Goal: Ask a question

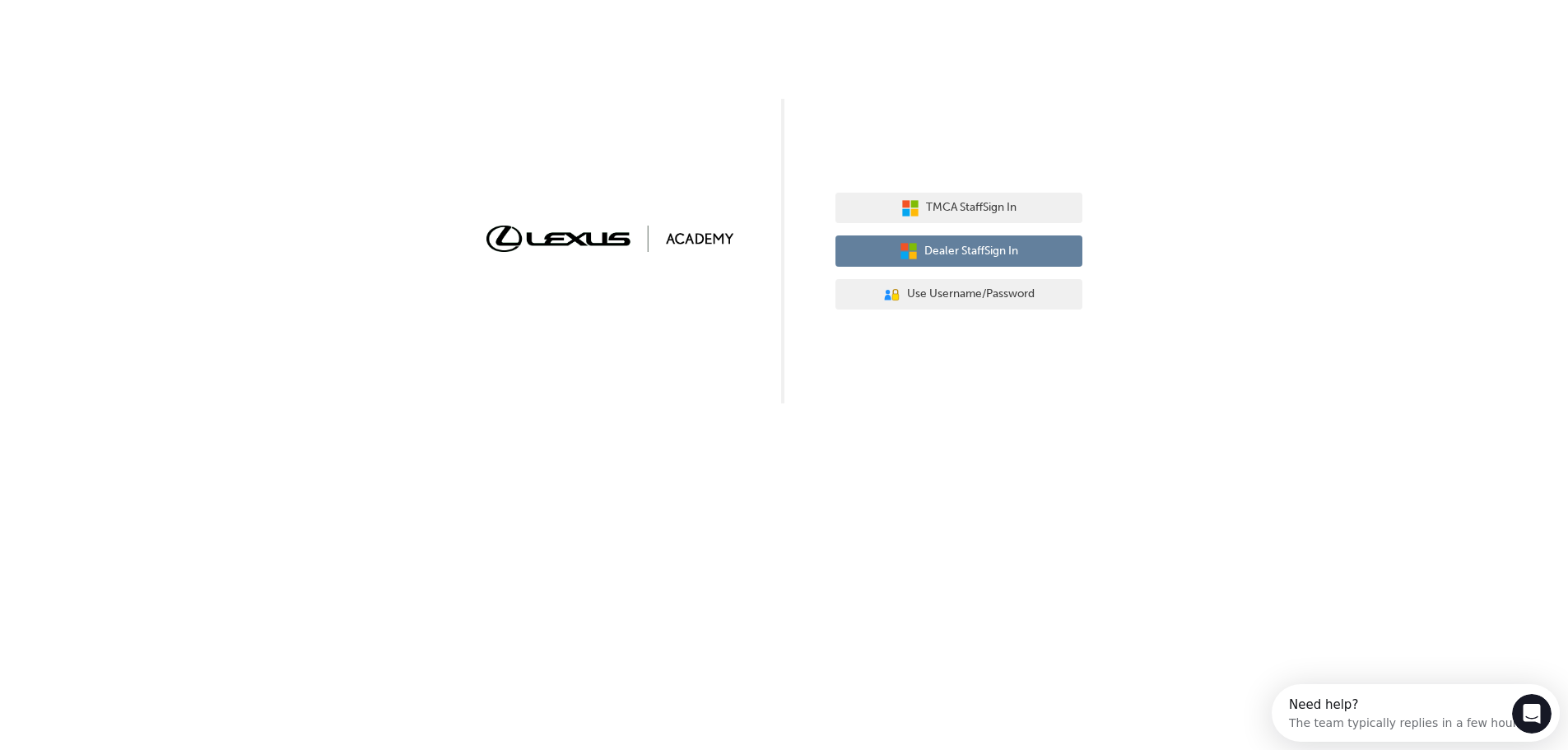
click at [999, 250] on span "Dealer Staff Sign In" at bounding box center [972, 252] width 94 height 19
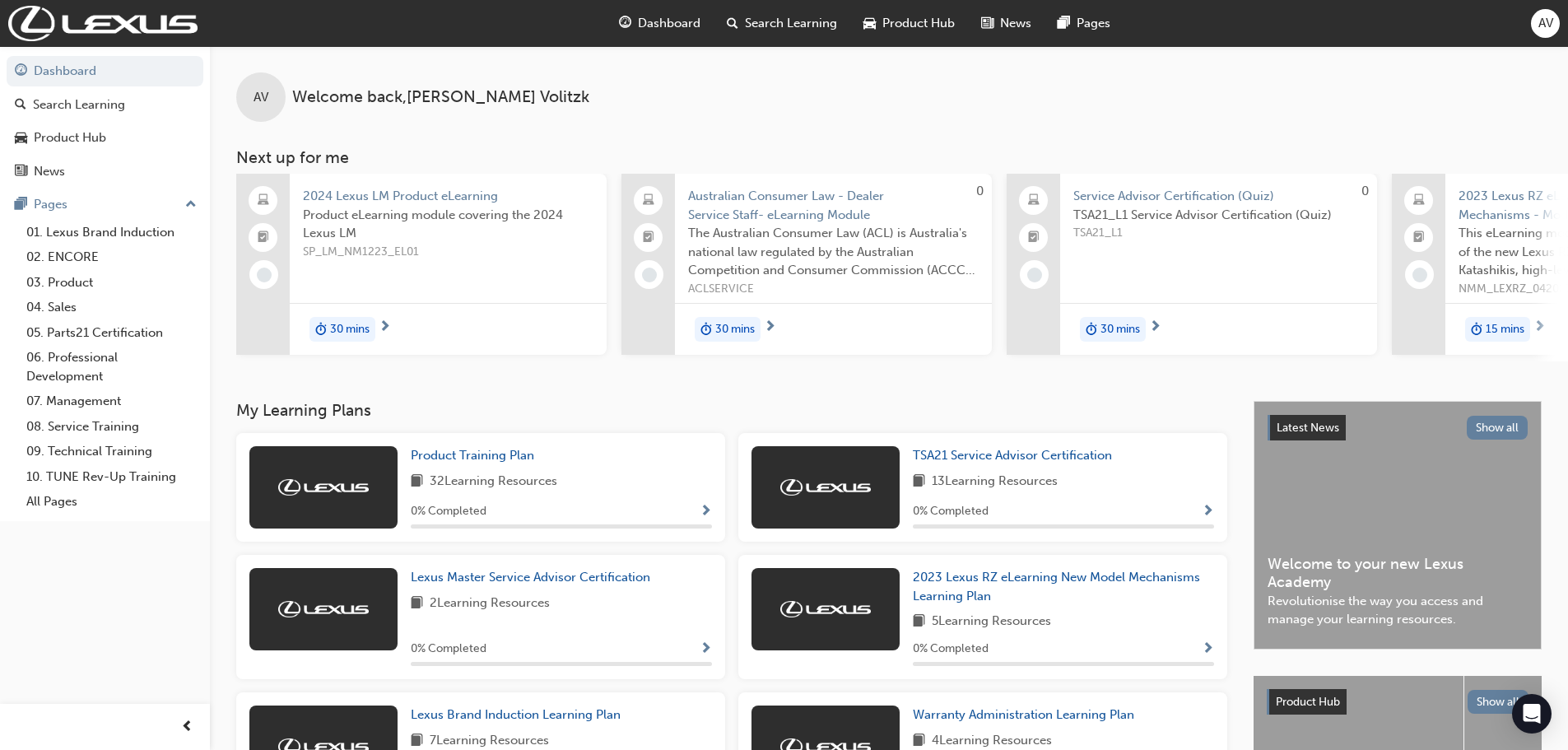
drag, startPoint x: 1530, startPoint y: 715, endPoint x: 1548, endPoint y: 748, distance: 37.6
click at [1530, 715] on icon "Open Intercom Messenger" at bounding box center [1532, 714] width 18 height 19
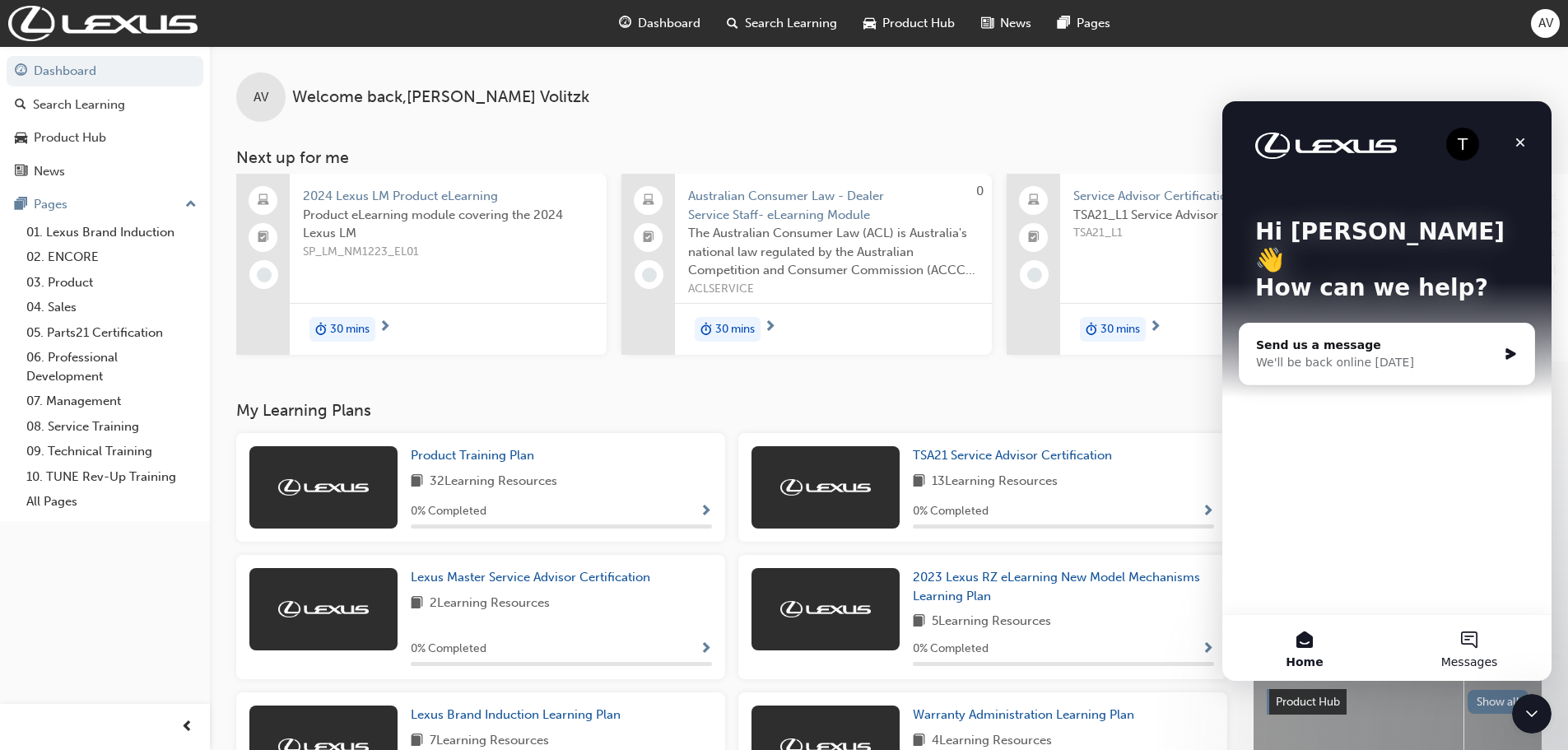
click at [1477, 636] on button "Messages" at bounding box center [1470, 648] width 165 height 66
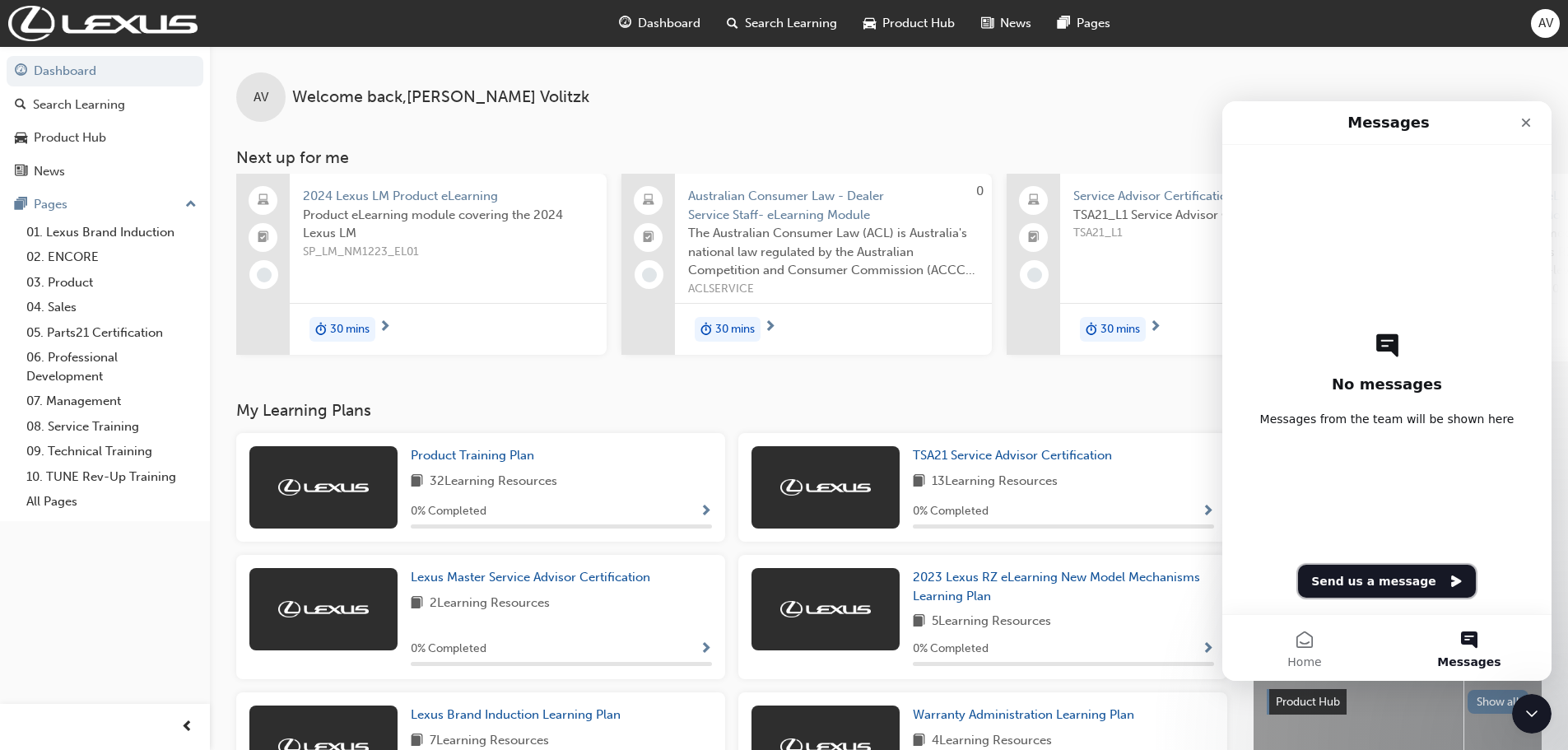
click at [1429, 577] on button "Send us a message" at bounding box center [1386, 581] width 177 height 33
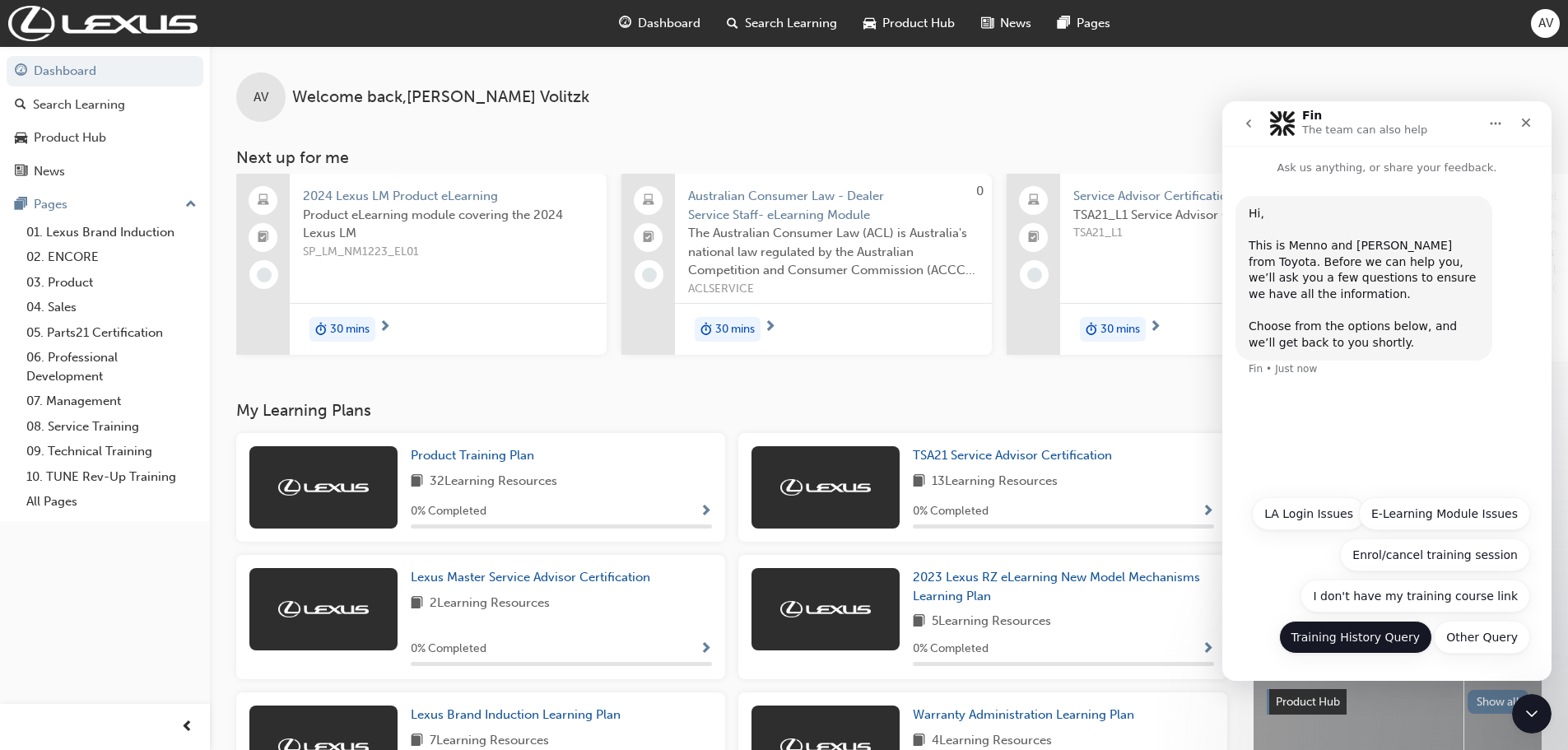
click at [1395, 641] on button "Training History Query" at bounding box center [1355, 637] width 154 height 33
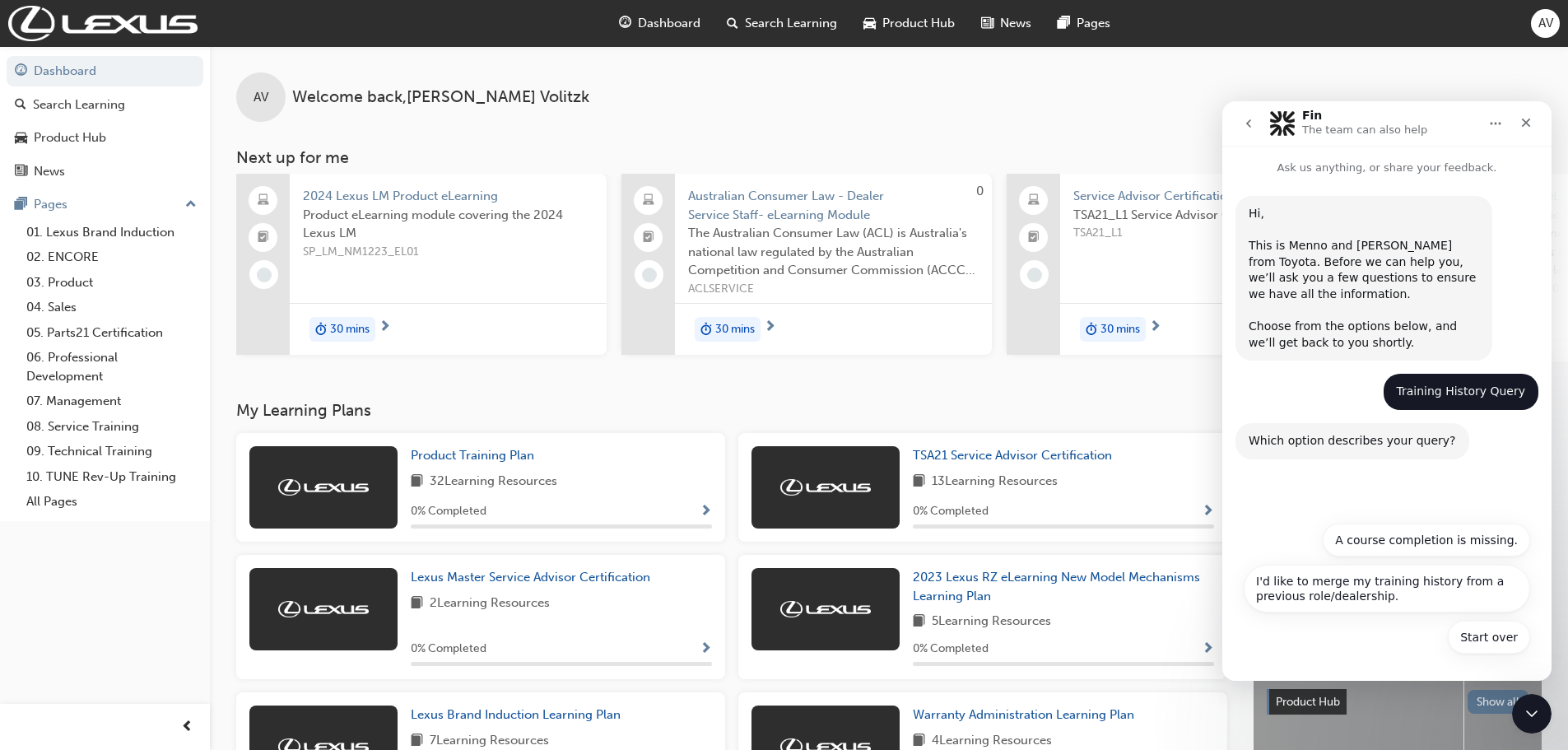
click at [1378, 639] on div "Start over A course completion is missing. I'd like to merge my training histor…" at bounding box center [1386, 593] width 286 height 138
click at [1338, 639] on div "Start over A course completion is missing. I'd like to merge my training histor…" at bounding box center [1386, 593] width 286 height 138
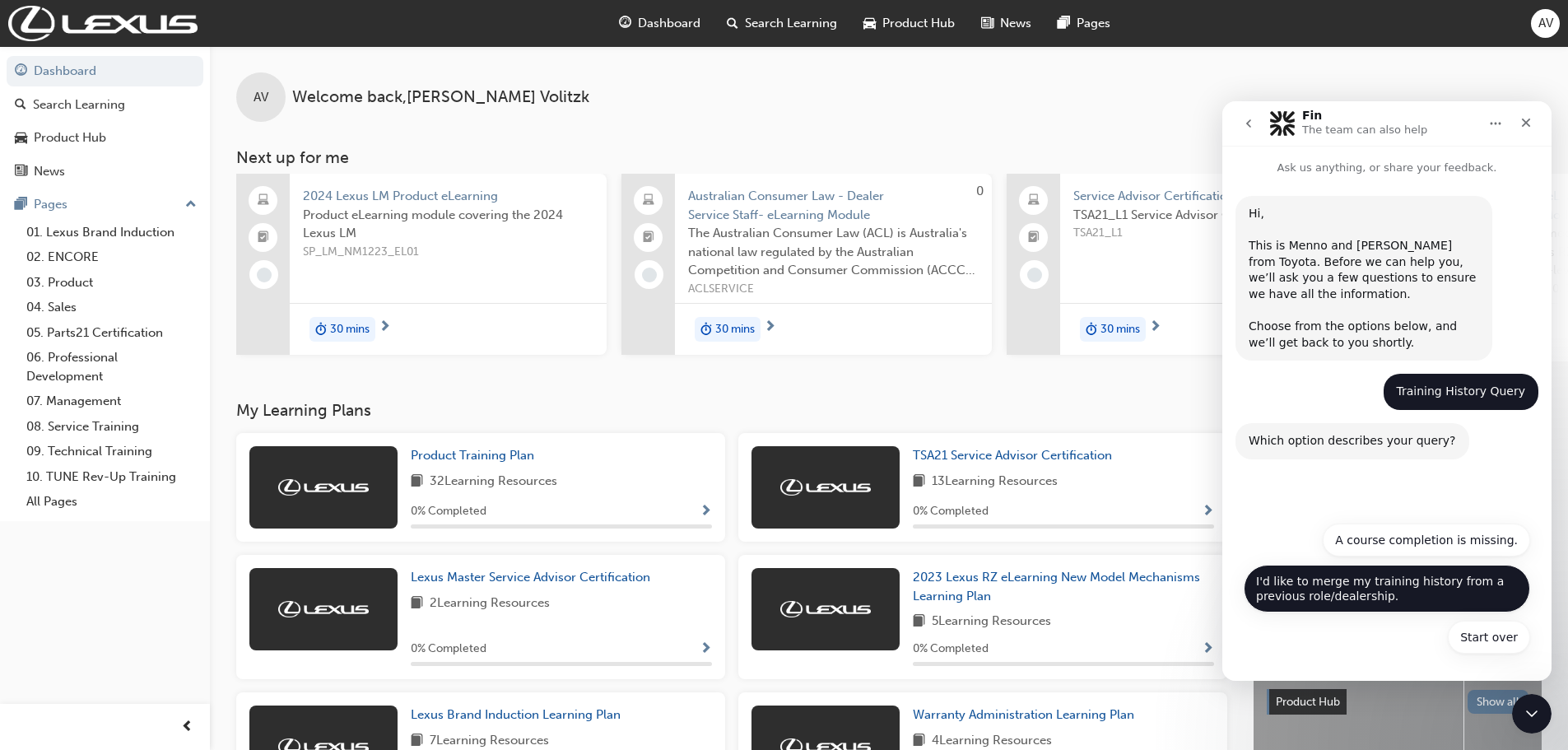
click at [1355, 595] on button "I'd like to merge my training history from a previous role/dealership." at bounding box center [1386, 588] width 286 height 48
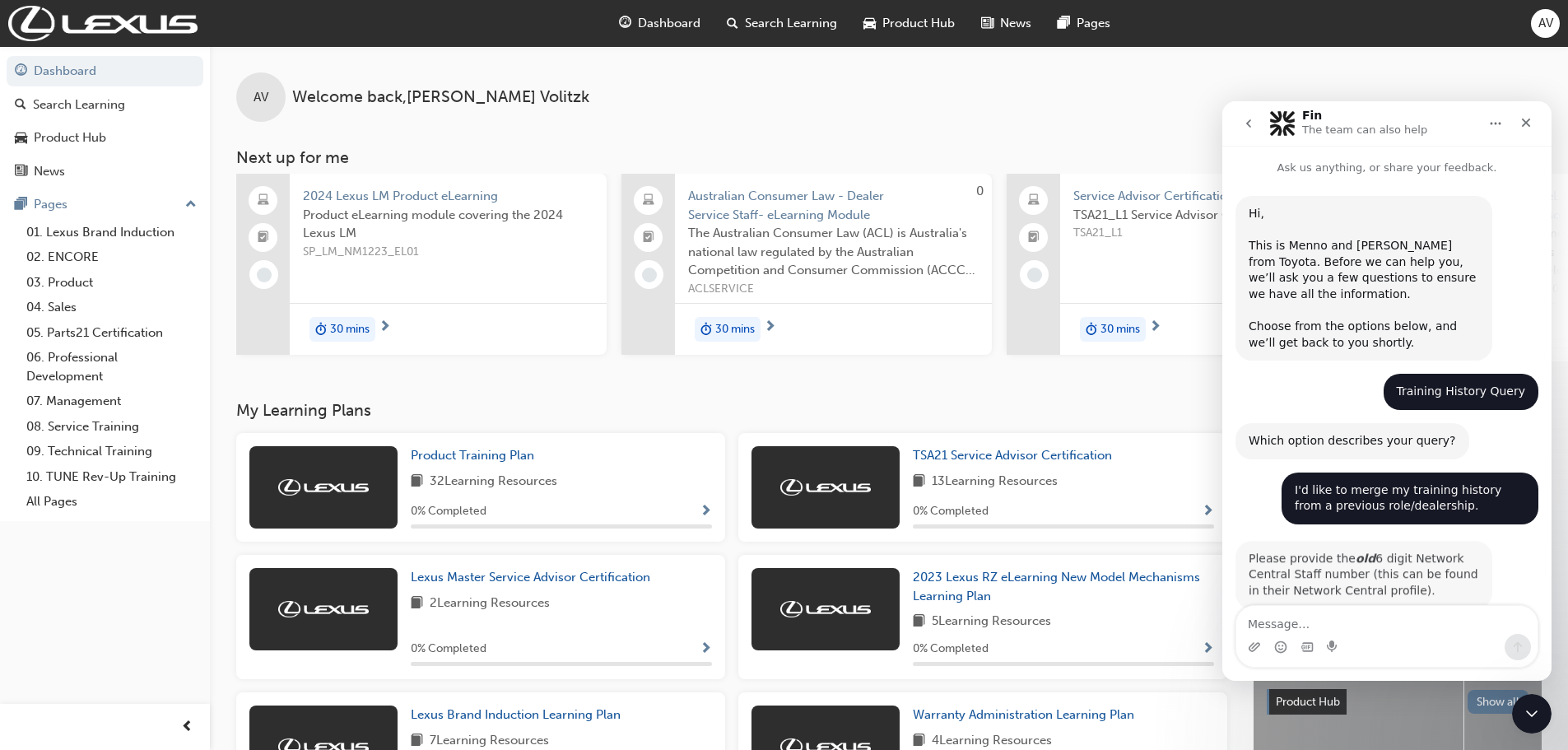
scroll to position [35, 0]
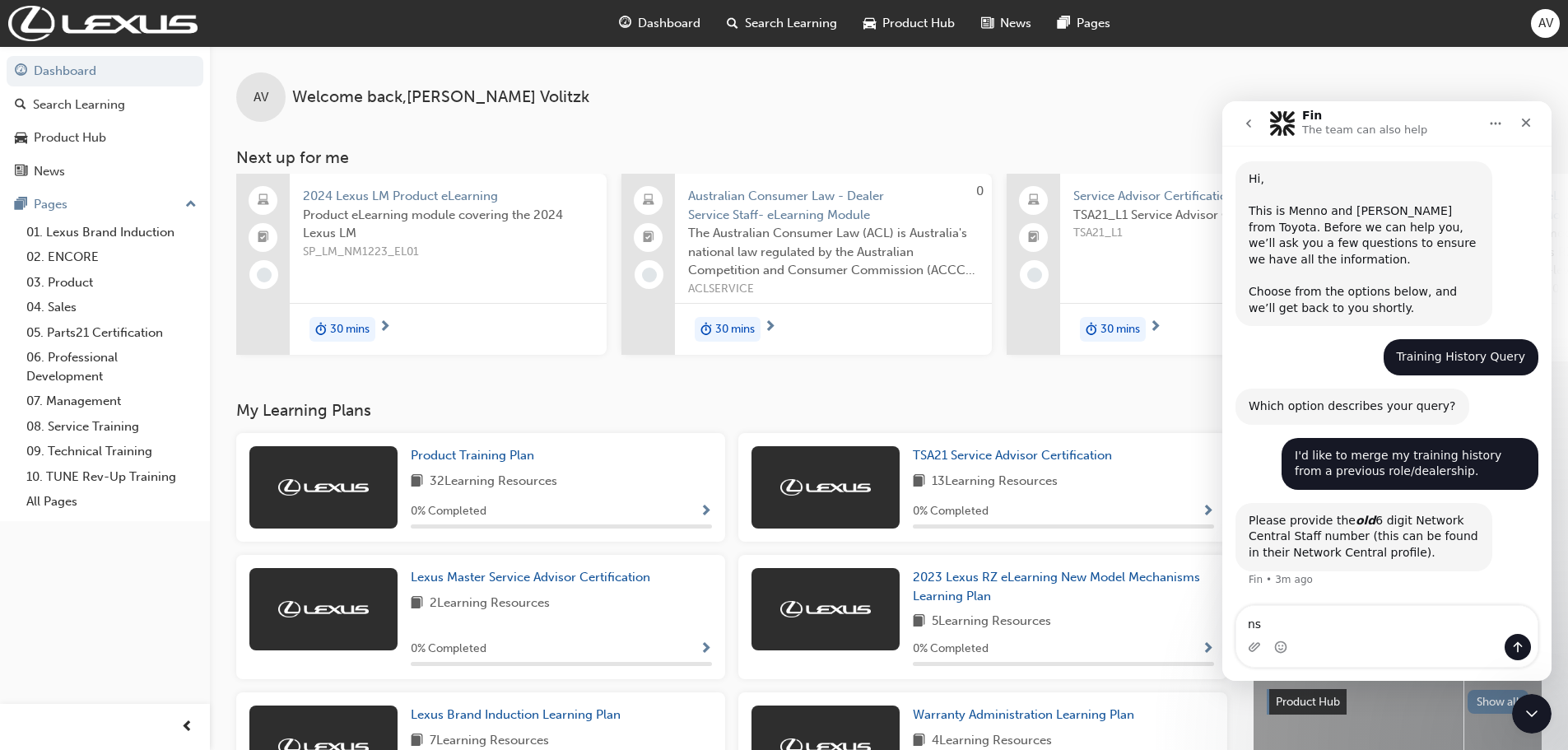
type textarea "s"
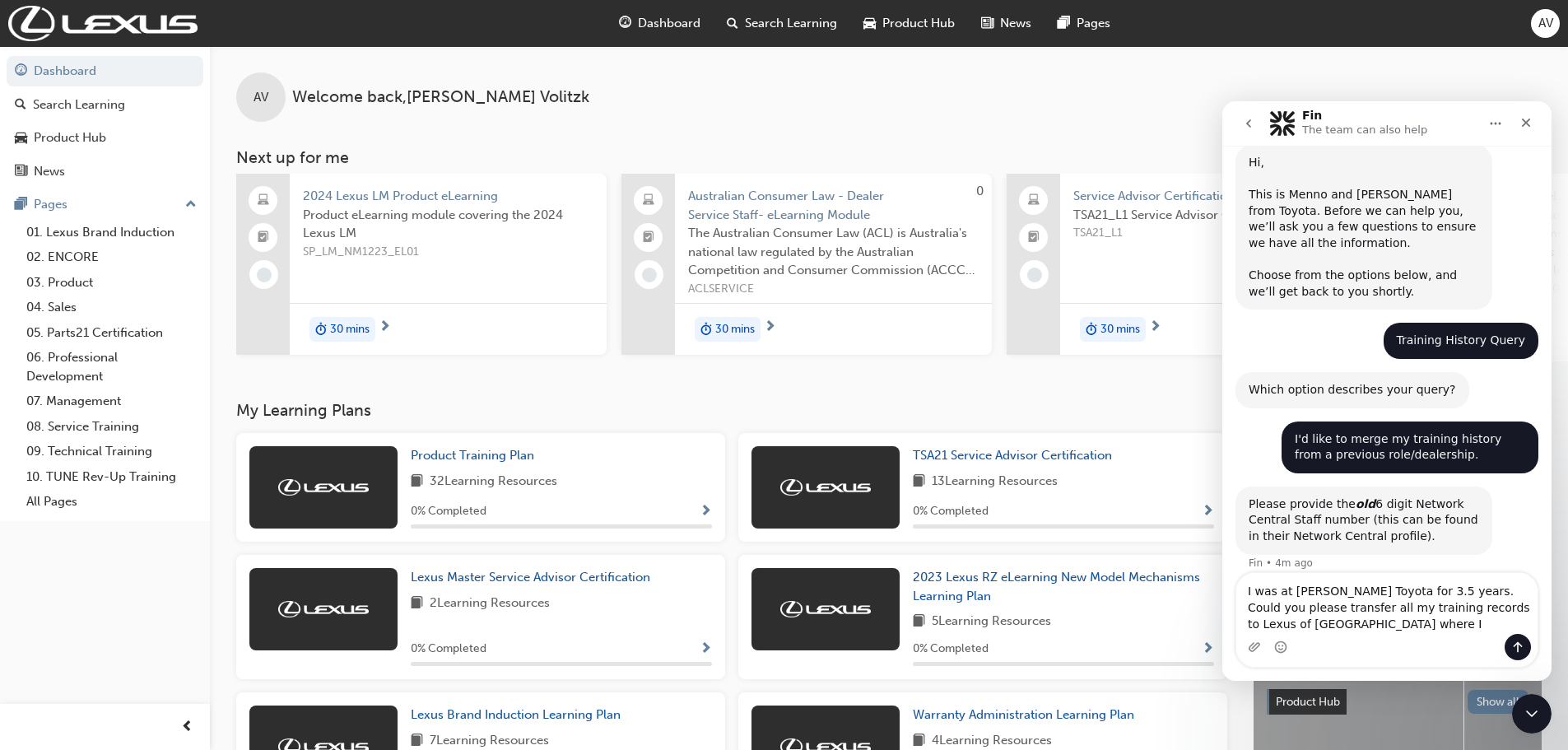
scroll to position [67, 0]
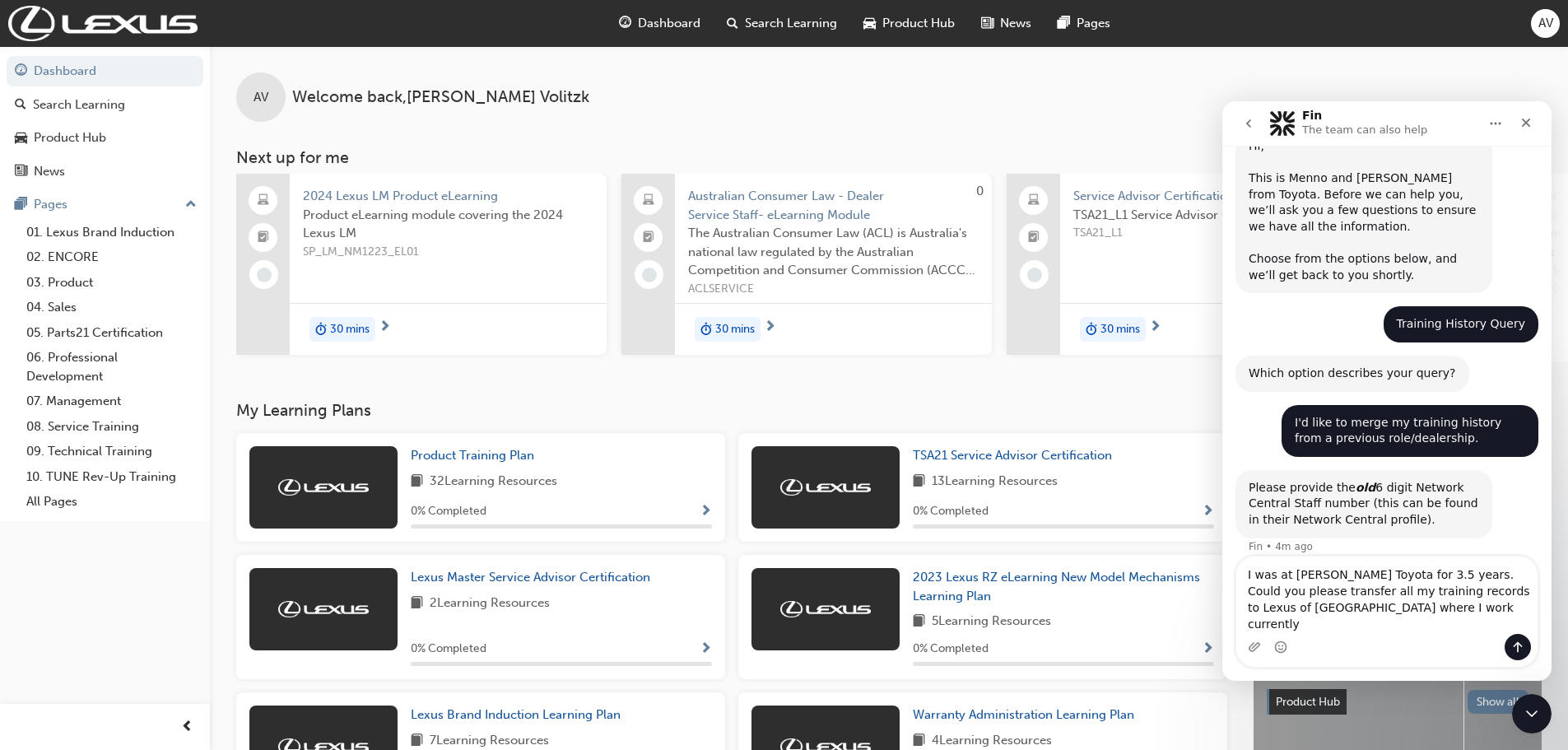
type textarea "I was at [PERSON_NAME] Toyota for 3.5 years. Could you please transfer all my t…"
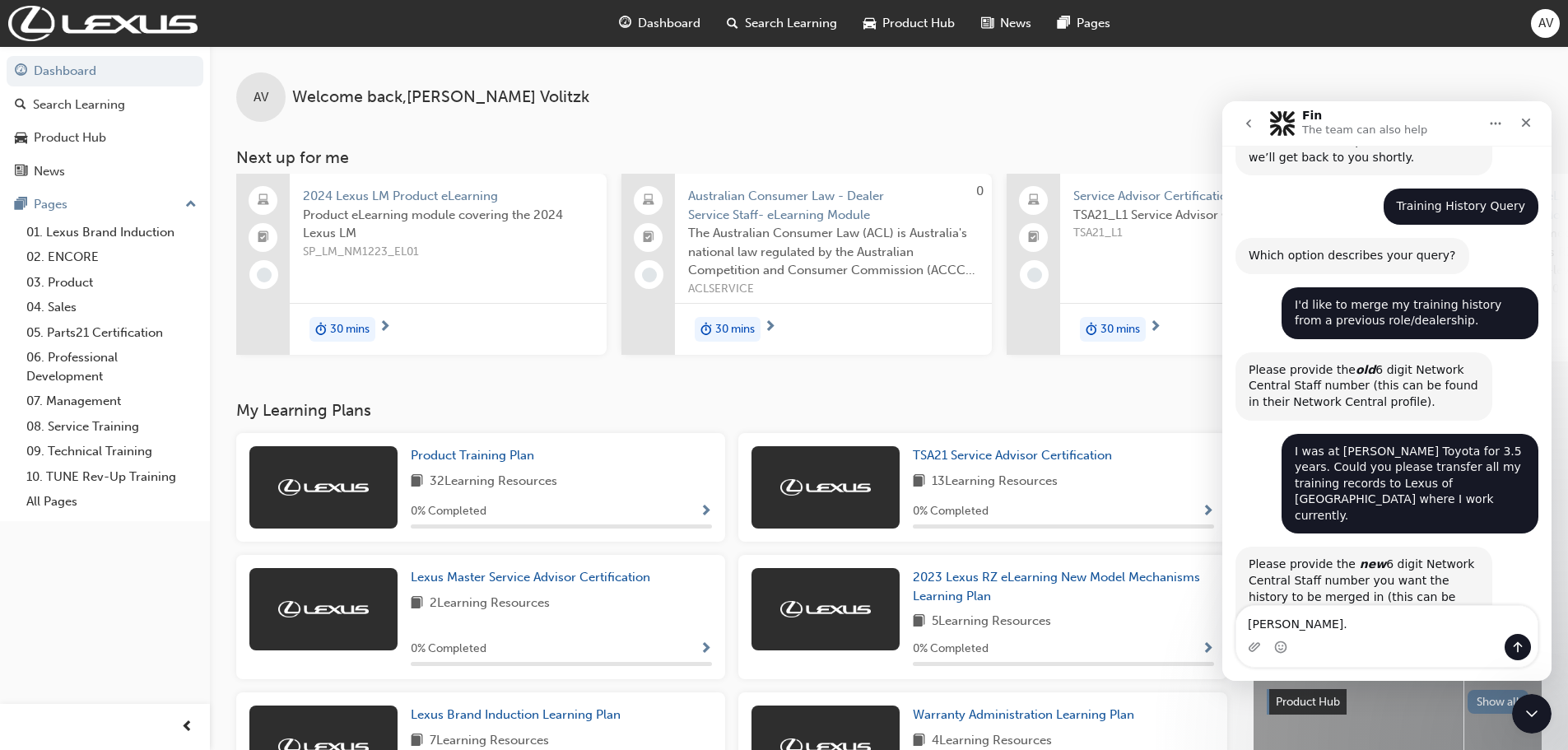
scroll to position [230, 0]
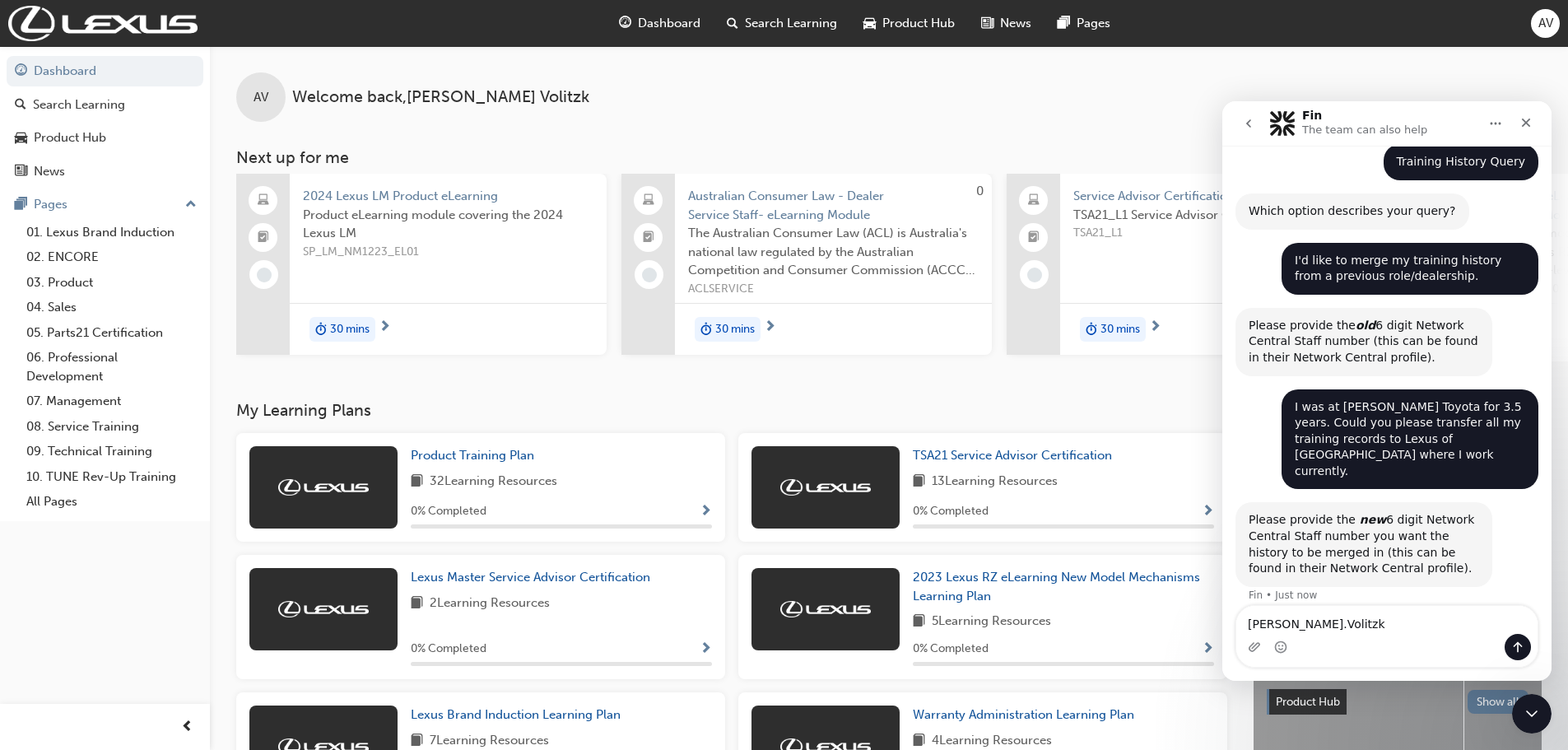
type textarea "[PERSON_NAME].Volitzk"
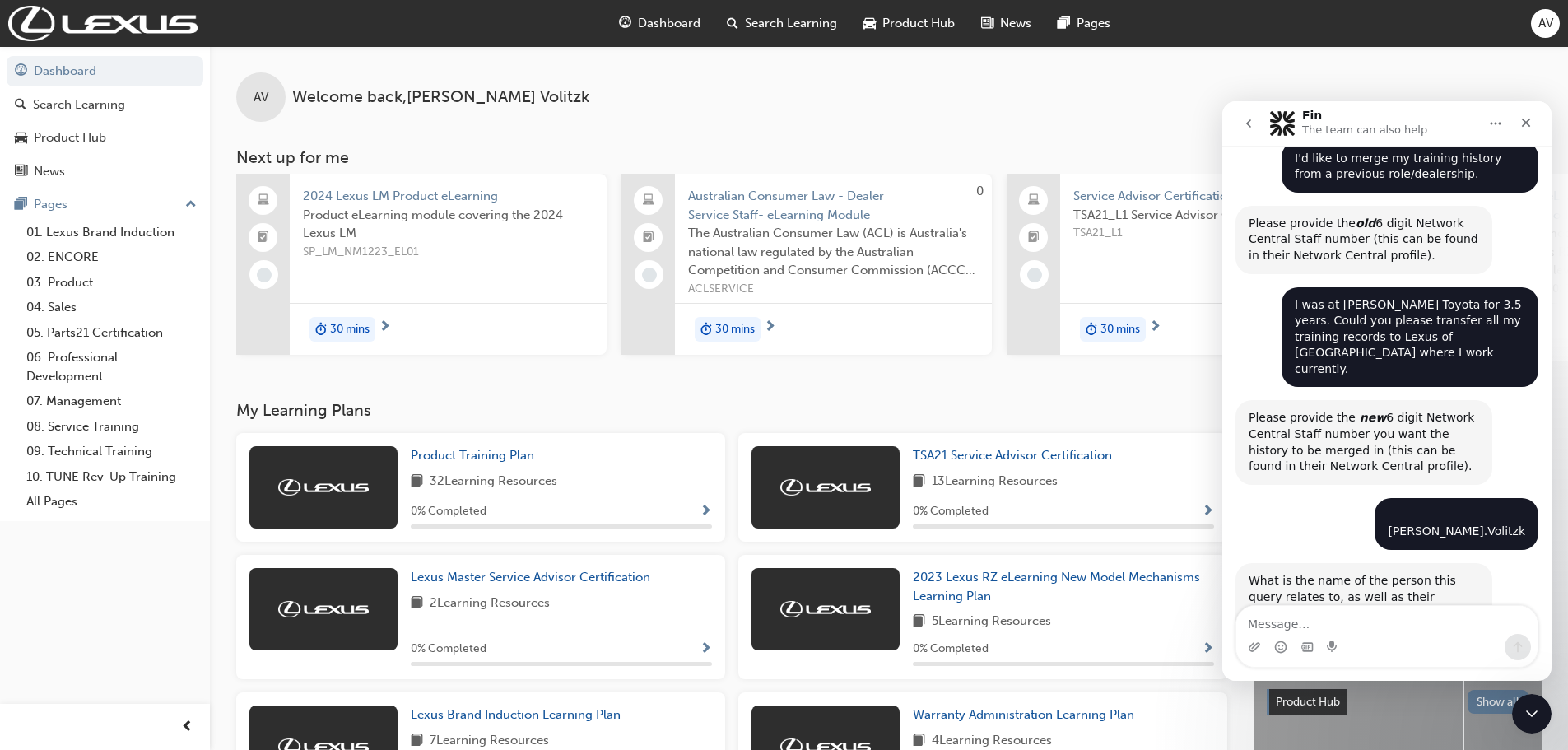
scroll to position [360, 0]
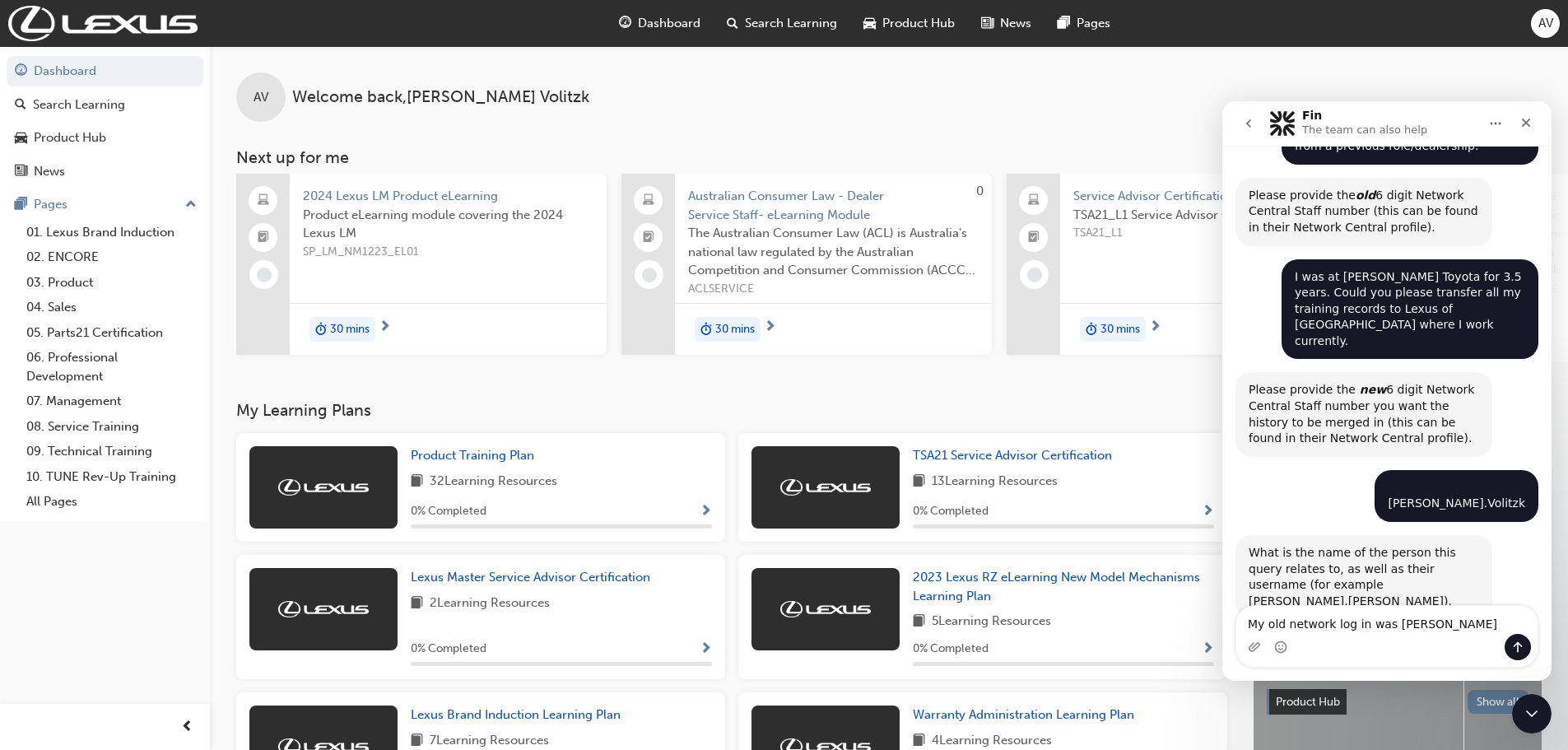
type textarea "My old network log in was Albertv"
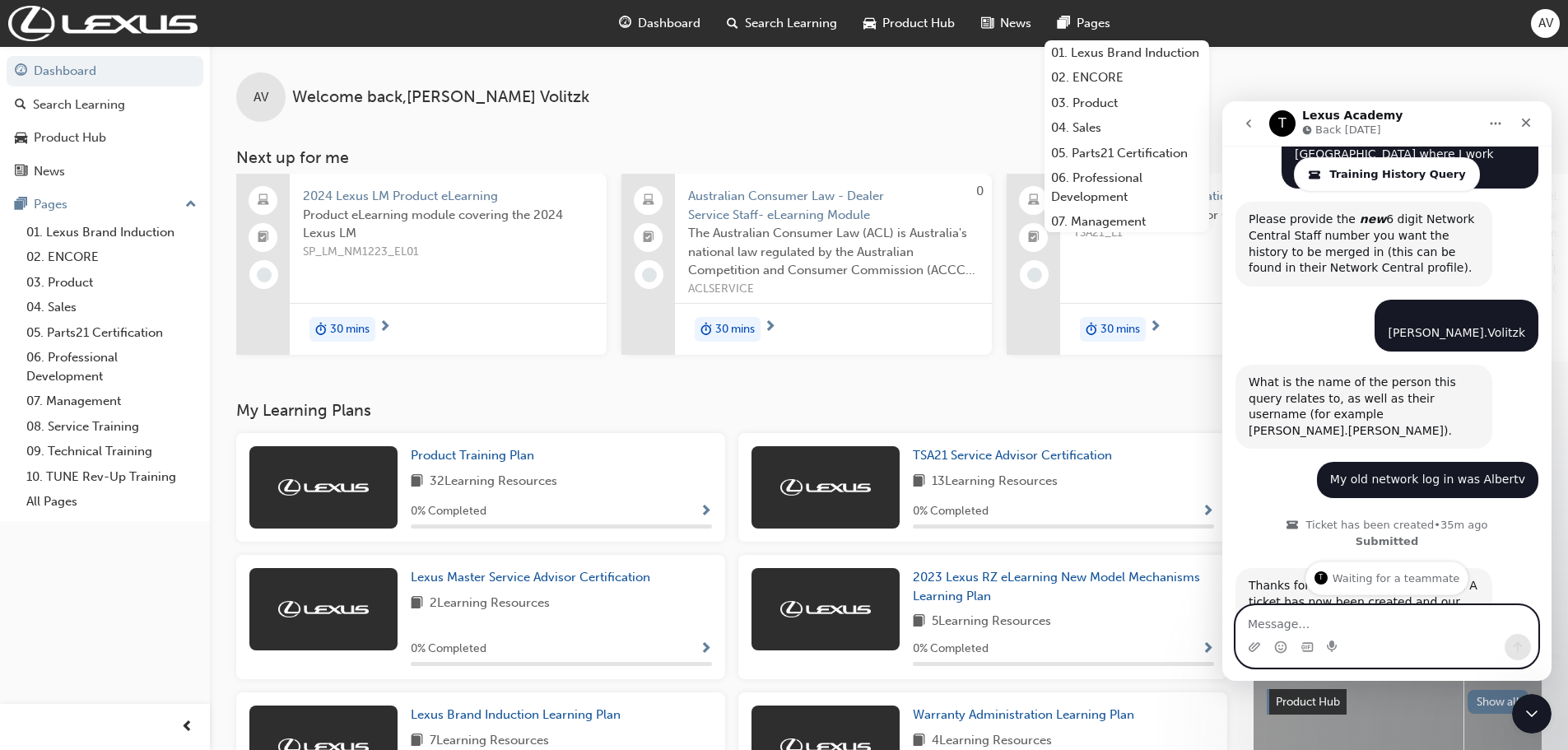
scroll to position [639, 0]
